Goal: Task Accomplishment & Management: Manage account settings

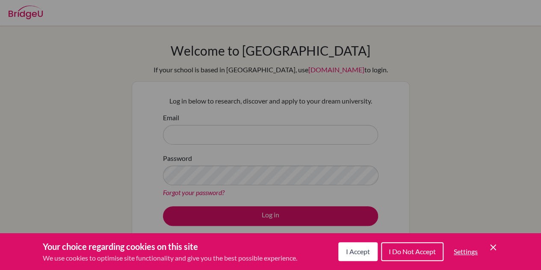
click at [494, 246] on icon "Save and close" at bounding box center [493, 247] width 6 height 6
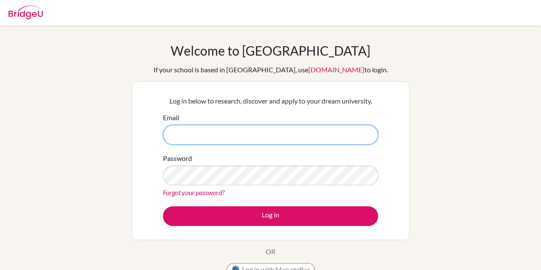
click at [205, 132] on input "Email" at bounding box center [270, 135] width 215 height 20
type input "[EMAIL_ADDRESS][DOMAIN_NAME]"
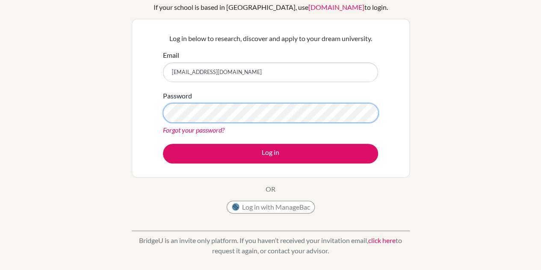
scroll to position [63, 0]
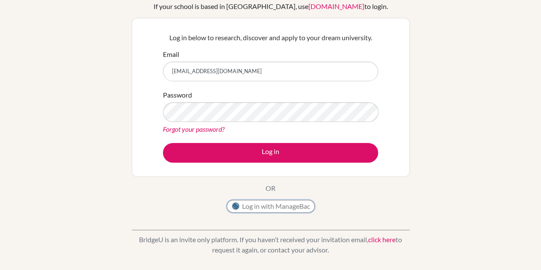
click at [264, 205] on button "Log in with ManageBac" at bounding box center [271, 206] width 88 height 13
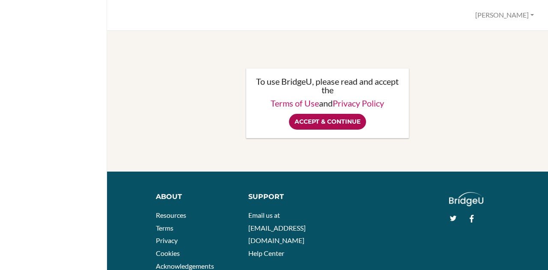
click at [320, 120] on input "Accept & Continue" at bounding box center [327, 122] width 77 height 16
